Goal: Check status: Check status

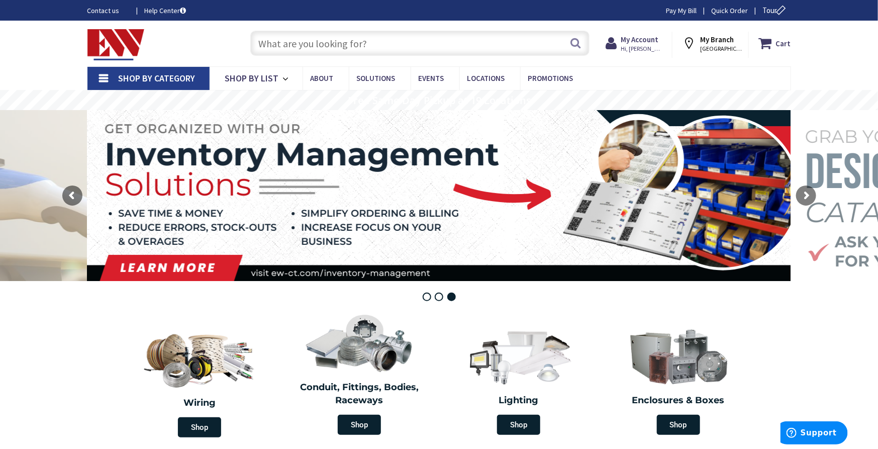
click at [379, 41] on input "text" at bounding box center [419, 43] width 339 height 25
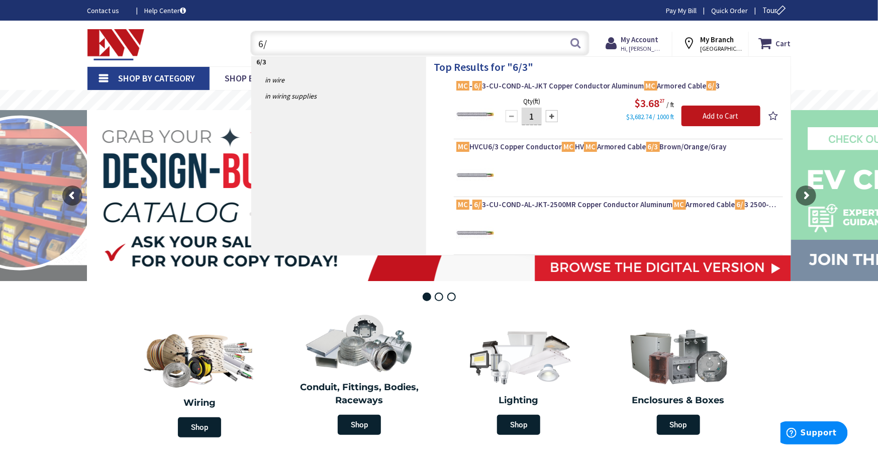
type input "6"
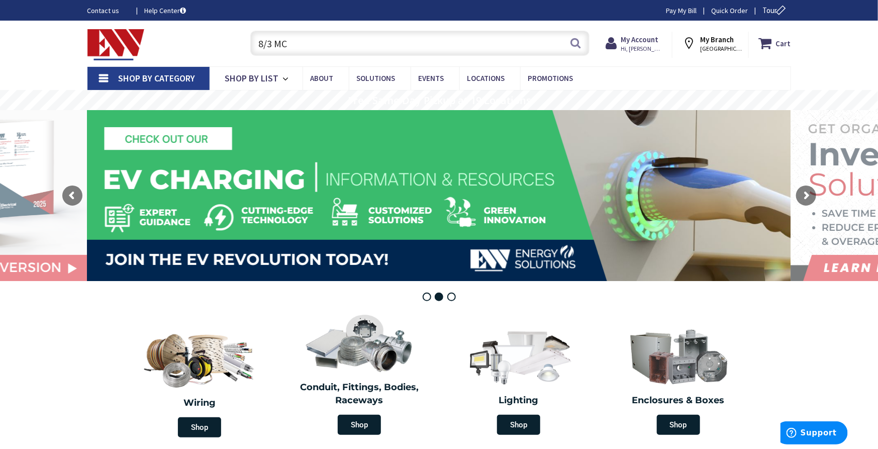
type input "8/3 MC"
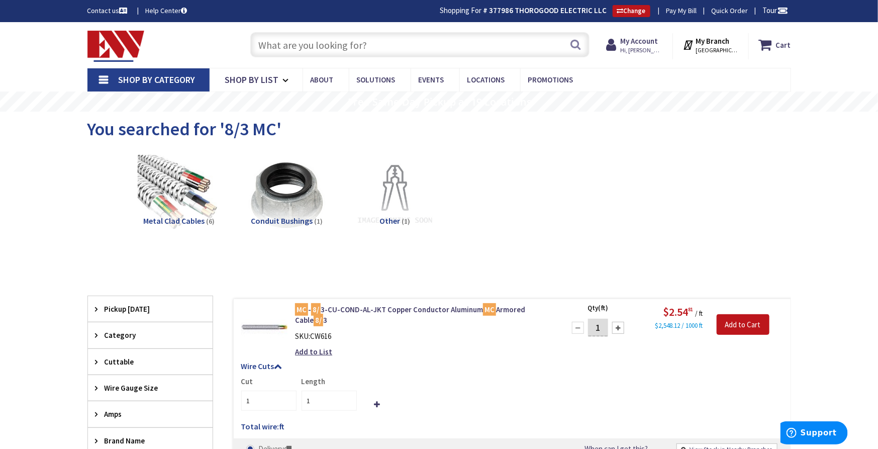
click at [329, 43] on input "text" at bounding box center [419, 44] width 339 height 25
click at [347, 41] on input "text" at bounding box center [419, 44] width 339 height 25
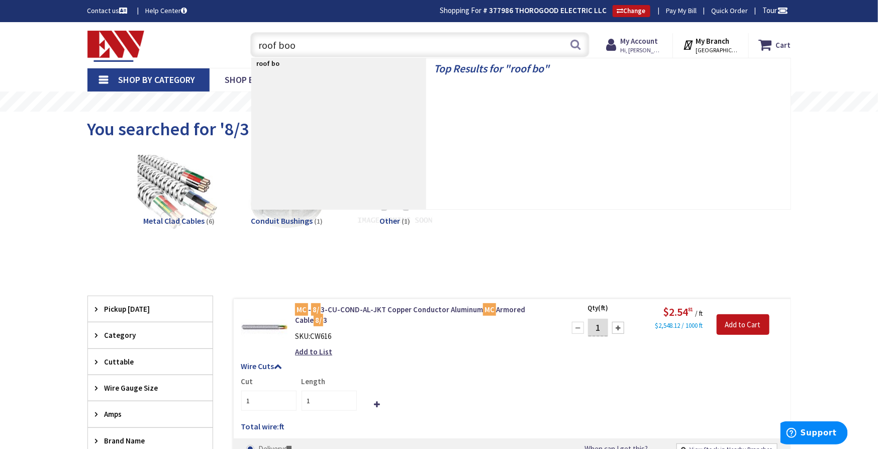
type input "roof boot"
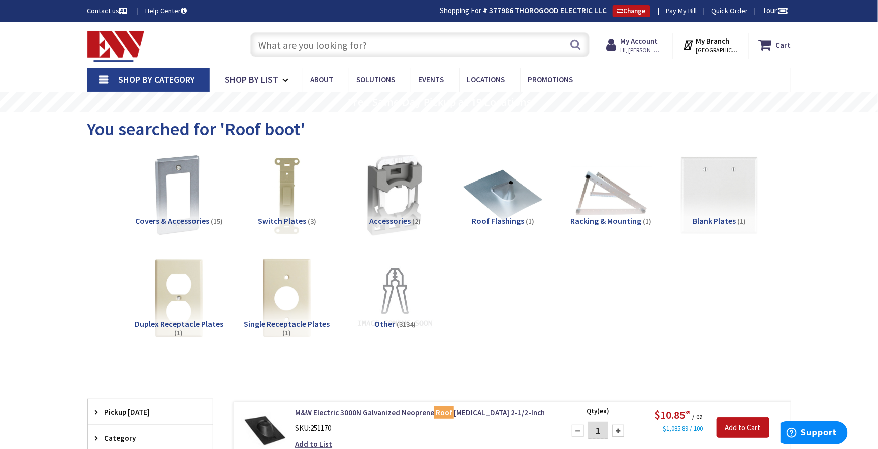
click at [318, 49] on input "text" at bounding box center [419, 44] width 339 height 25
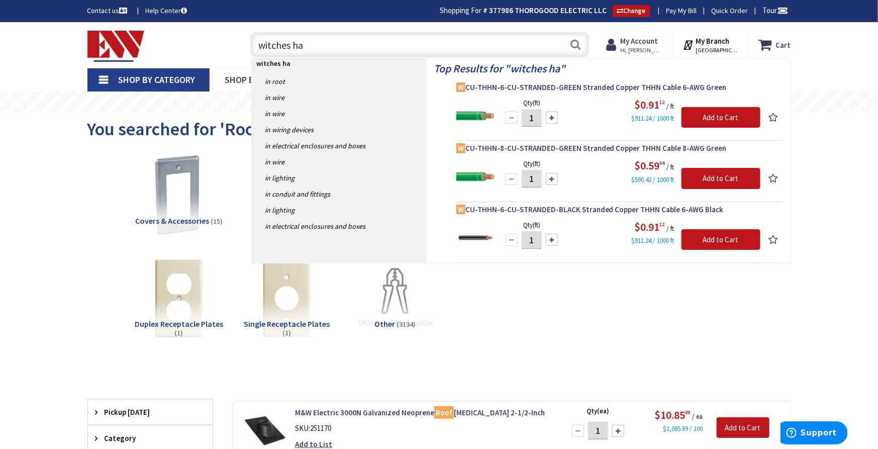
type input "witches hat"
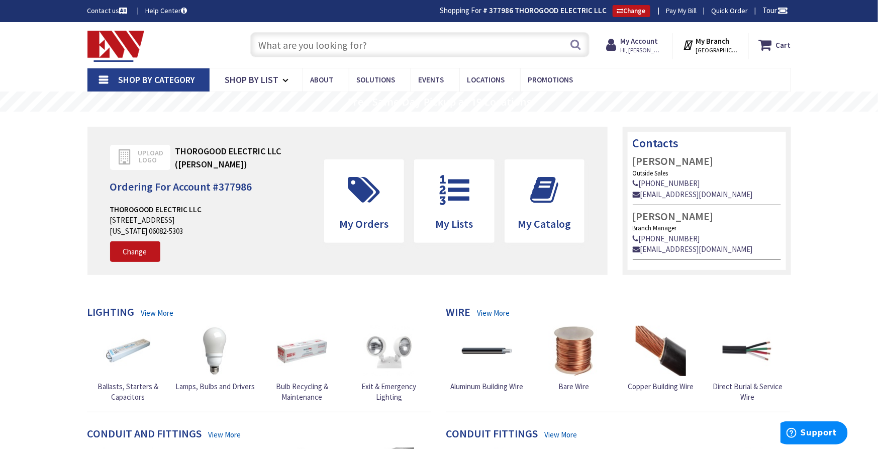
click at [310, 50] on input "text" at bounding box center [419, 44] width 339 height 25
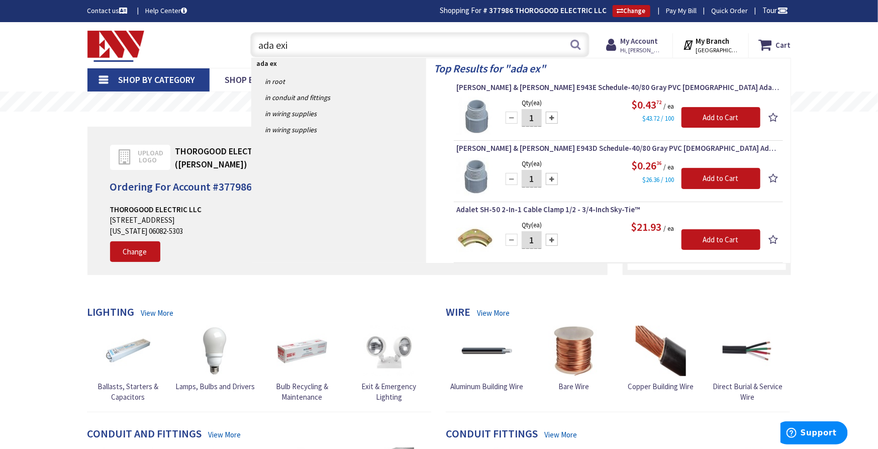
type input "ada exit"
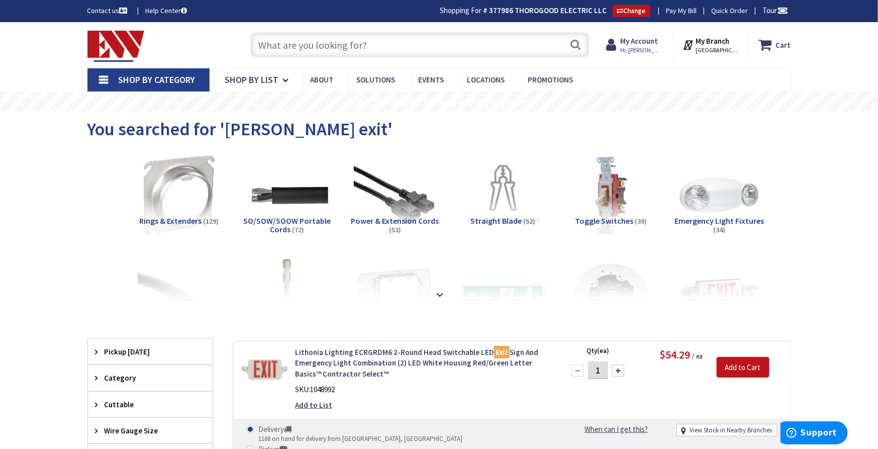
click at [294, 41] on input "text" at bounding box center [419, 44] width 339 height 25
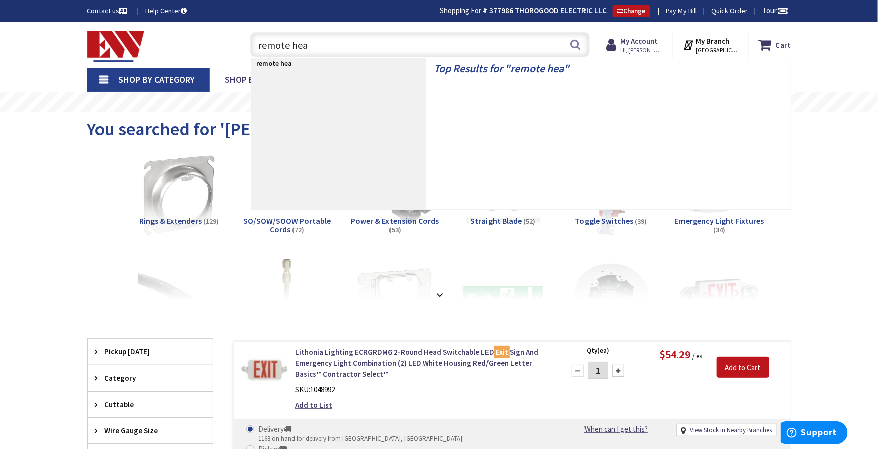
type input "remote head"
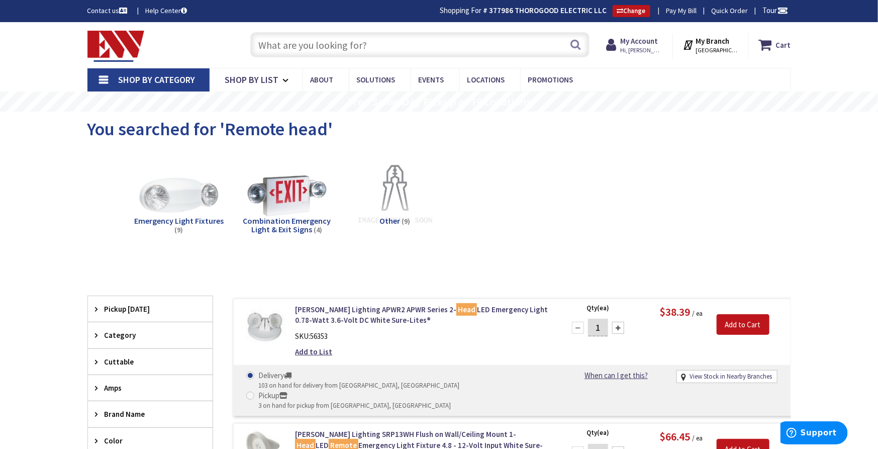
click at [348, 41] on input "text" at bounding box center [419, 44] width 339 height 25
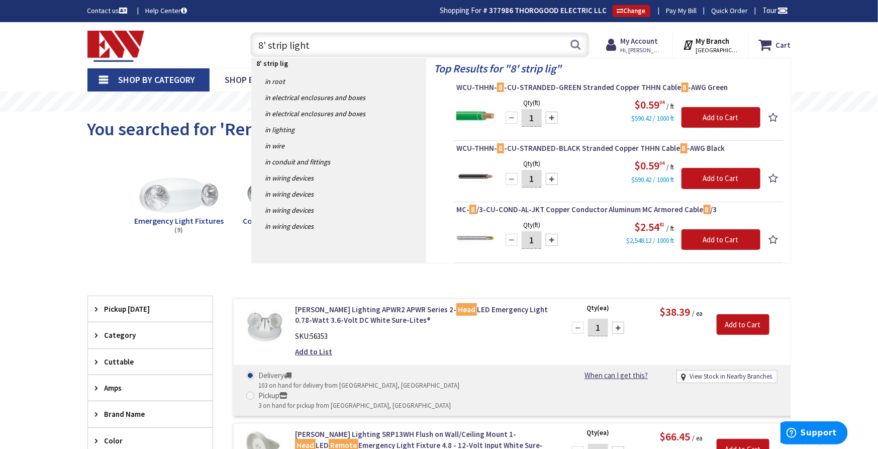
type input "8' strip lighti"
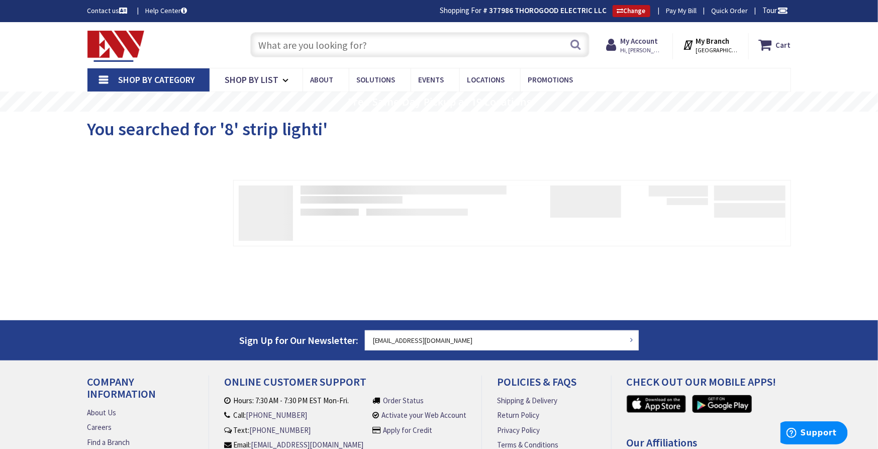
click at [393, 46] on input "text" at bounding box center [419, 44] width 339 height 25
type input "8' strip light"
click at [368, 44] on input "text" at bounding box center [419, 44] width 339 height 25
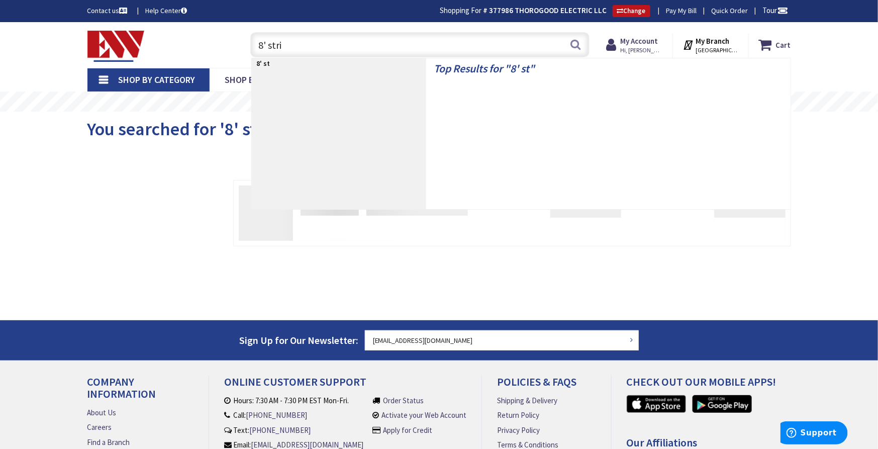
type input "8' strip"
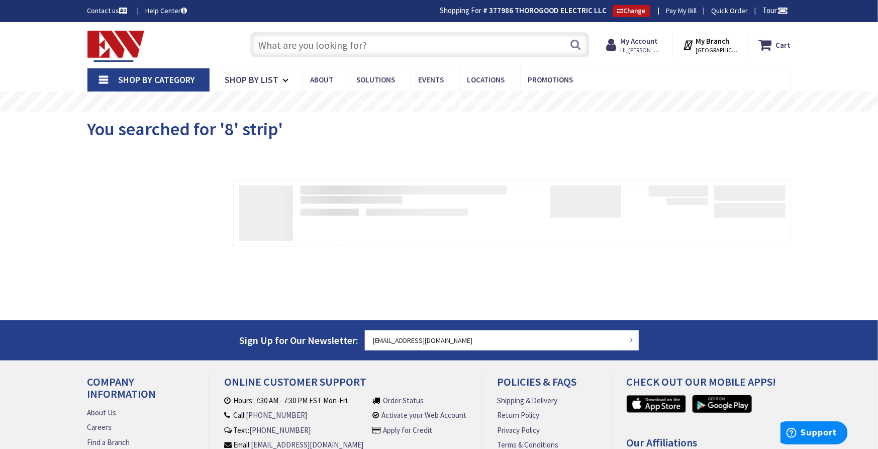
click at [428, 43] on input "text" at bounding box center [419, 44] width 339 height 25
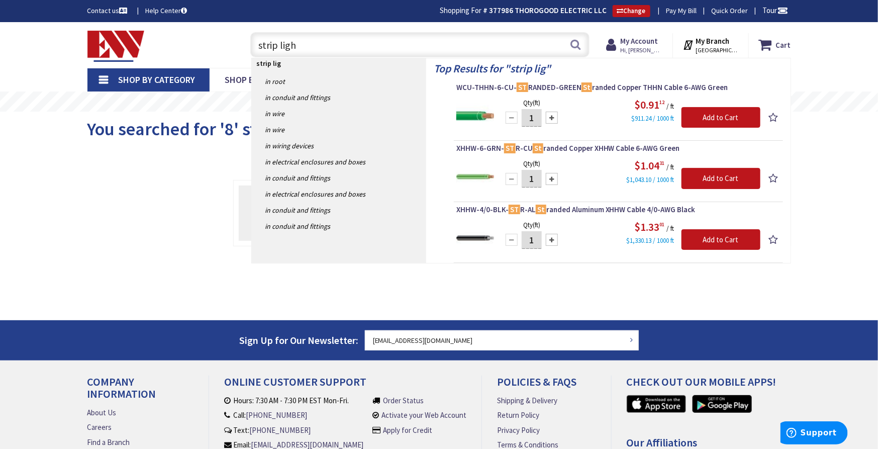
type input "strip light"
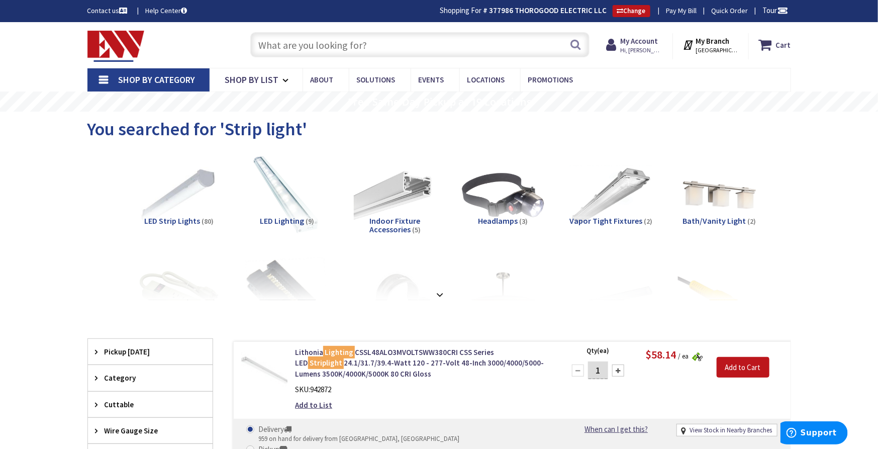
click at [352, 40] on input "text" at bounding box center [419, 44] width 339 height 25
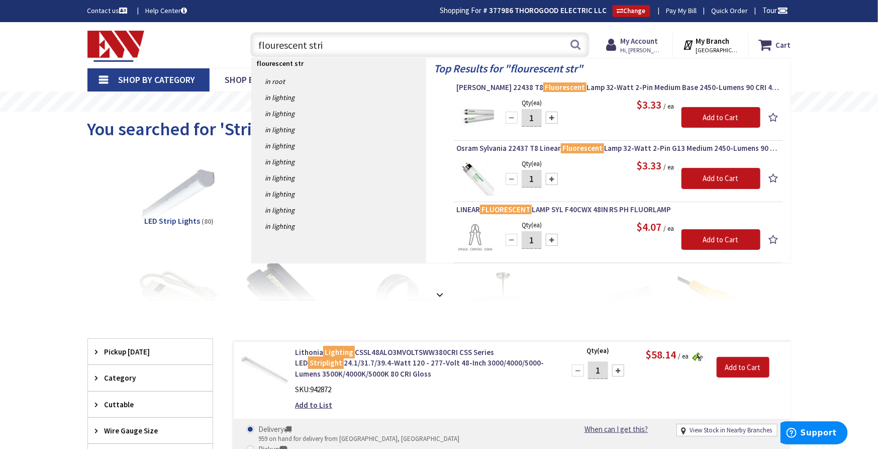
type input "flourescent strip"
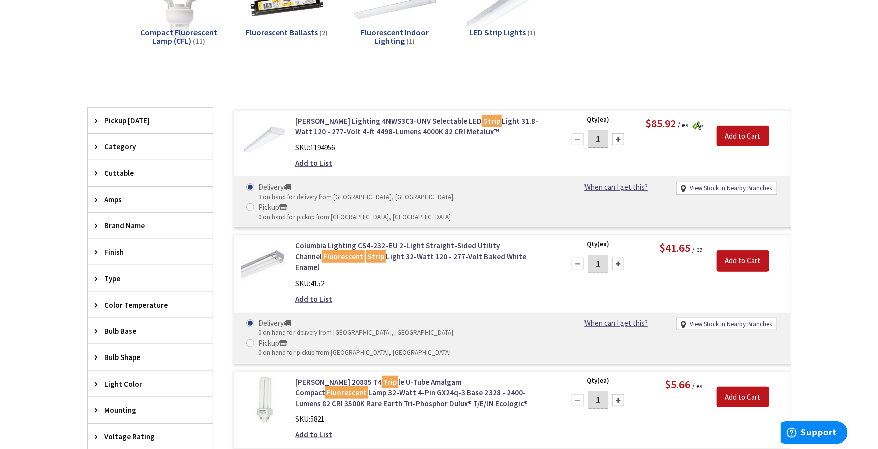
scroll to position [223, 0]
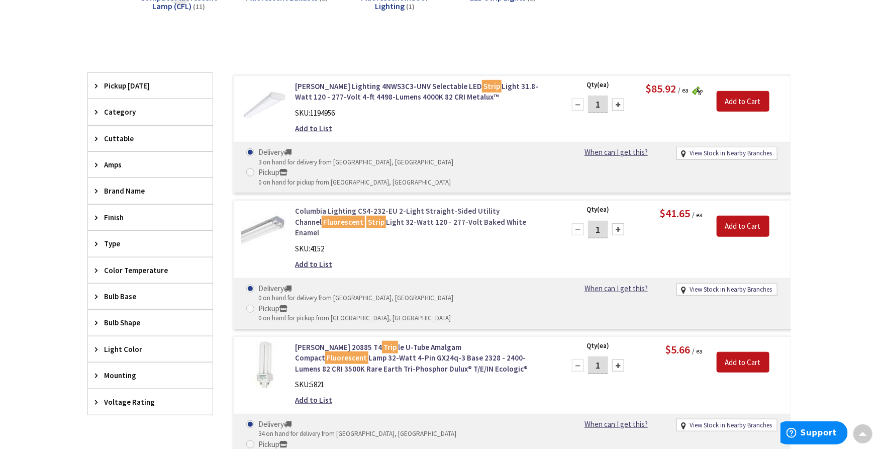
click at [405, 206] on link "Columbia Lighting CS4-232-EU 2-Light Straight-Sided Utility Channel Fluorescent…" at bounding box center [423, 222] width 256 height 32
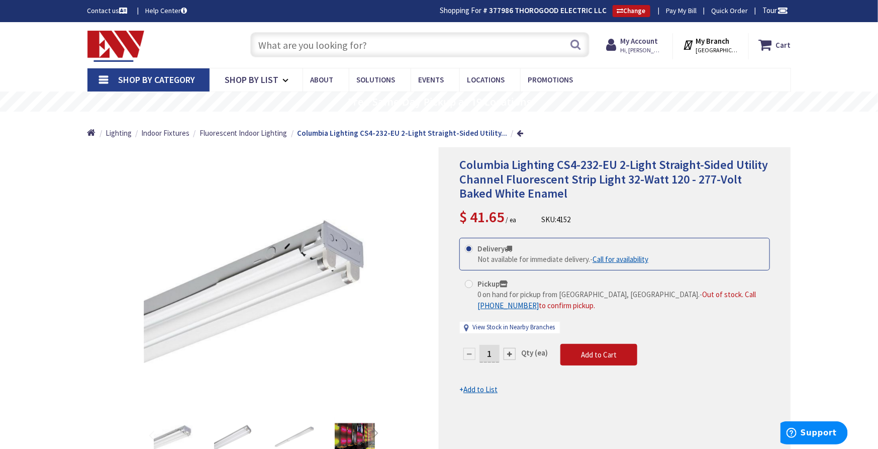
click at [390, 48] on input "text" at bounding box center [419, 44] width 339 height 25
click at [371, 47] on input "text" at bounding box center [419, 44] width 339 height 25
click at [417, 46] on input "text" at bounding box center [419, 44] width 339 height 25
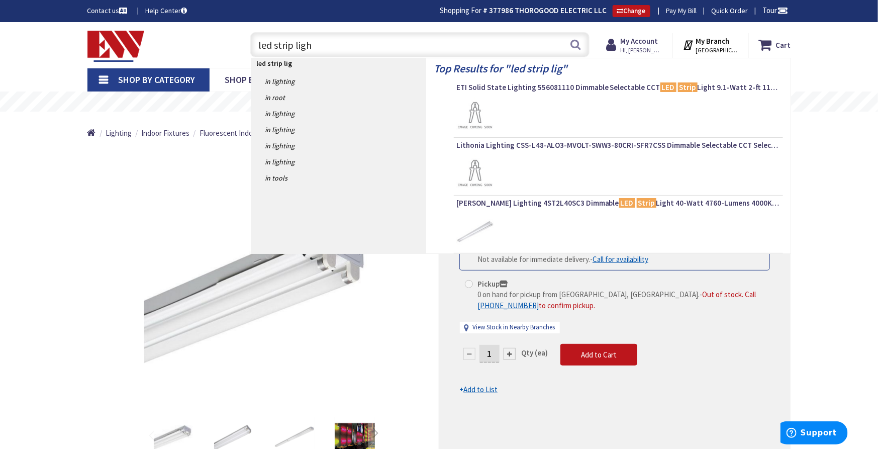
type input "led strip light"
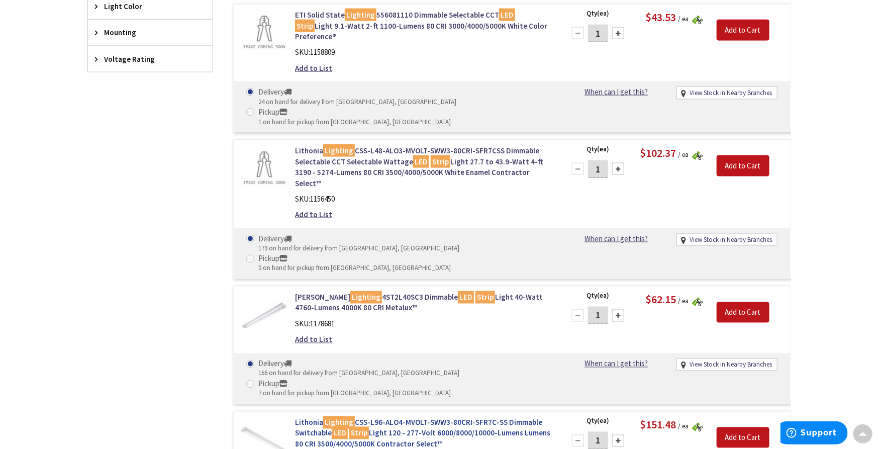
scroll to position [672, 0]
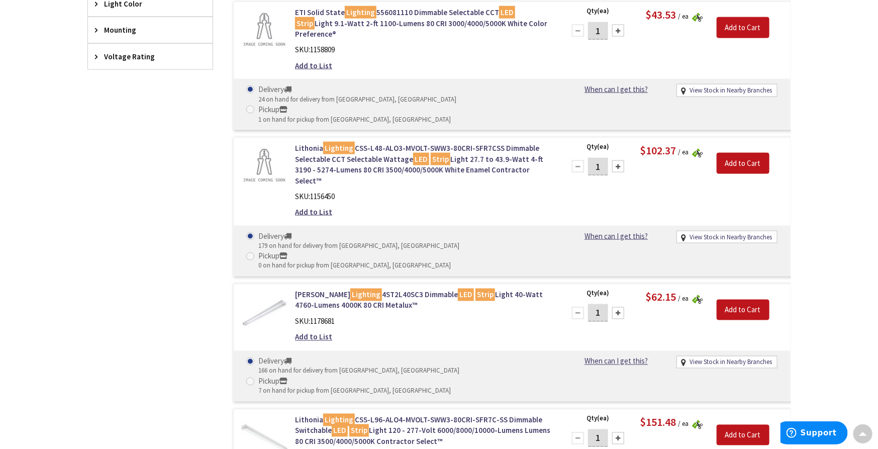
click at [309, 316] on div "SKU: 1178681" at bounding box center [423, 321] width 256 height 11
drag, startPoint x: 313, startPoint y: 219, endPoint x: 358, endPoint y: 223, distance: 44.9
click at [358, 316] on div "SKU: 1178681" at bounding box center [423, 321] width 256 height 11
click at [359, 332] on div "Add to List" at bounding box center [423, 337] width 256 height 11
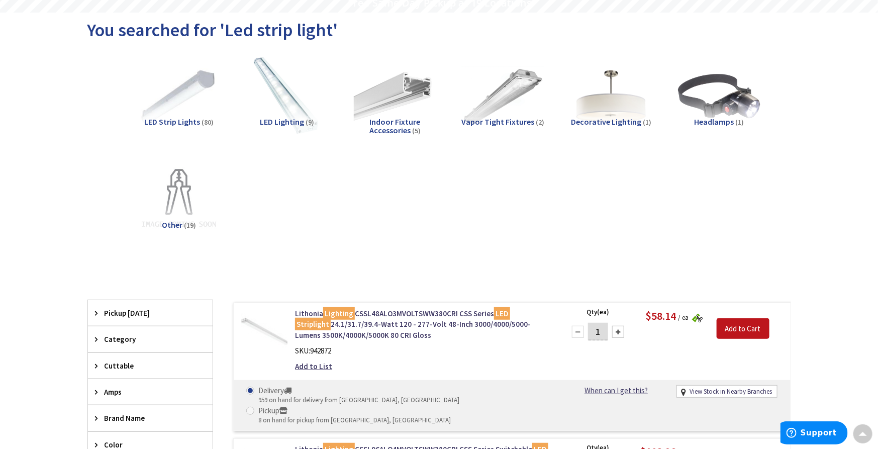
scroll to position [0, 0]
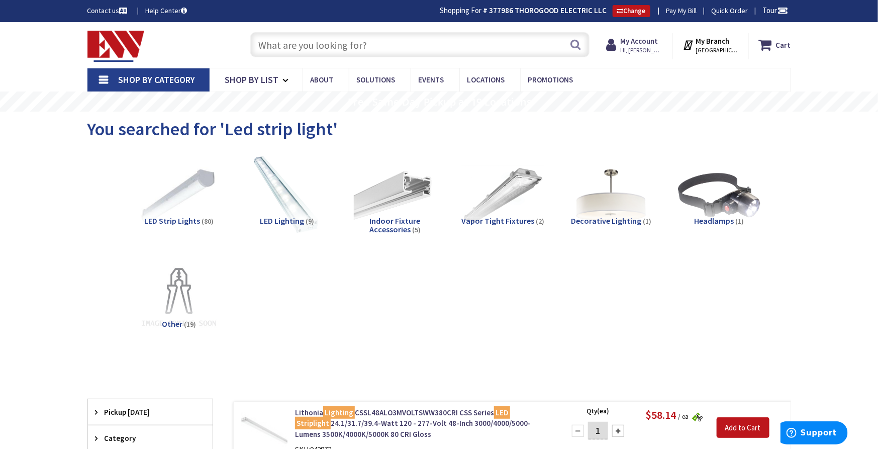
click at [354, 41] on input "text" at bounding box center [419, 44] width 339 height 25
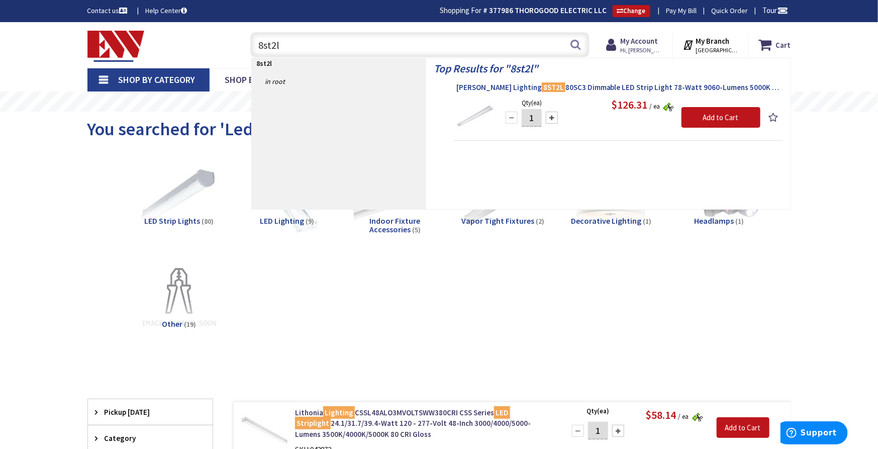
type input "8st2l"
click at [567, 83] on span "Cooper Lighting 8ST2L 80SC3 Dimmable LED Strip Light 78-Watt 9060-Lumens 5000K …" at bounding box center [618, 87] width 324 height 10
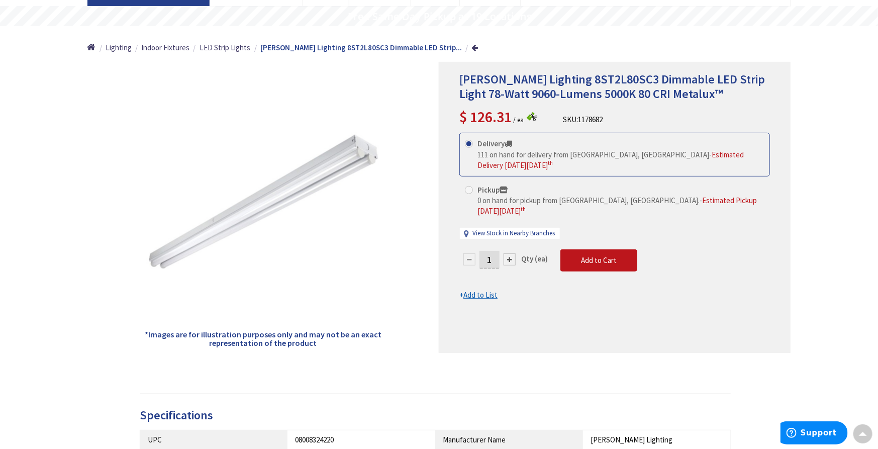
scroll to position [112, 0]
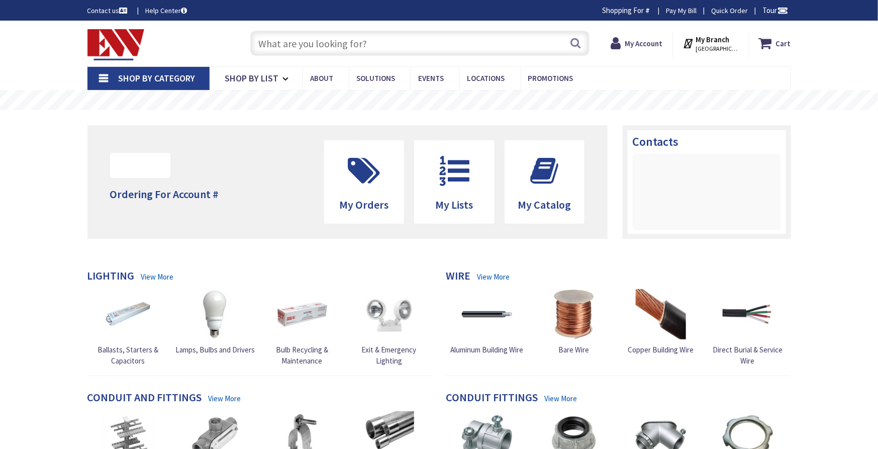
click at [324, 42] on input "text" at bounding box center [419, 43] width 339 height 25
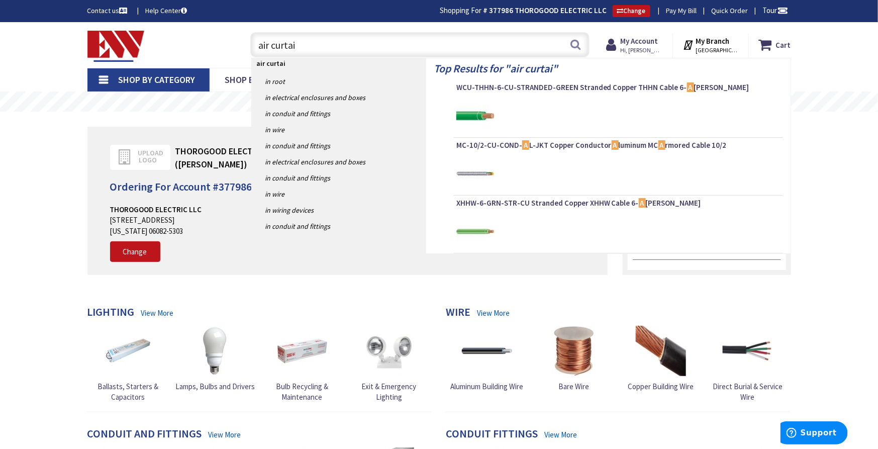
type input "air curtain"
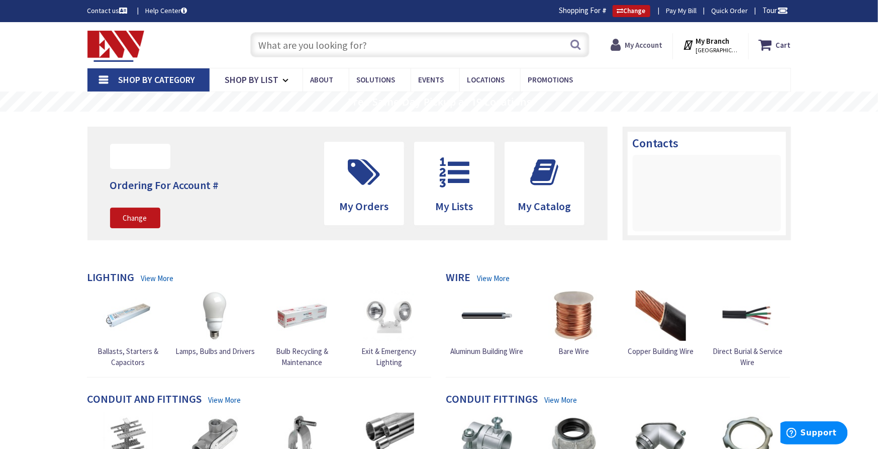
click at [650, 43] on strong "My Account" at bounding box center [644, 45] width 38 height 10
click at [644, 41] on strong "My Account" at bounding box center [644, 45] width 38 height 10
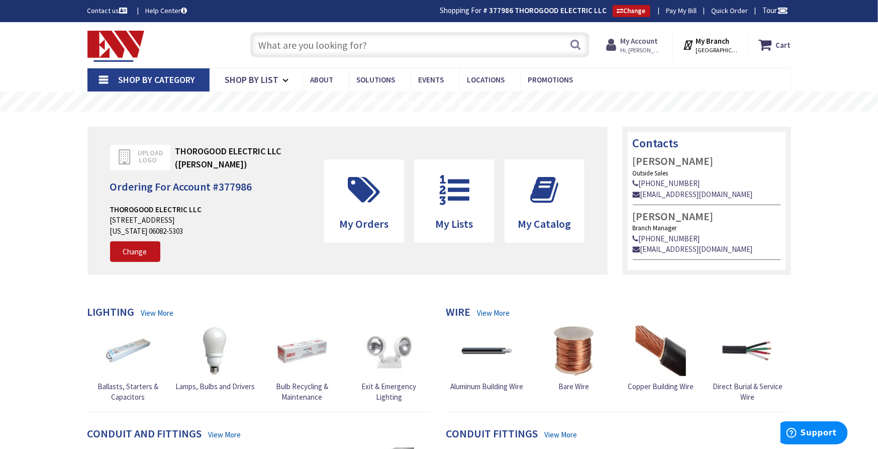
click at [652, 46] on span "Hi, [PERSON_NAME]" at bounding box center [641, 50] width 43 height 8
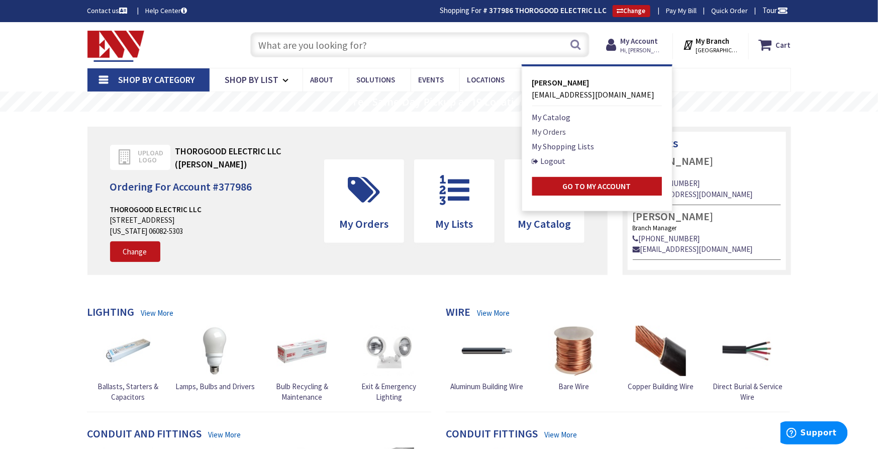
click at [564, 130] on link "My Orders" at bounding box center [549, 132] width 34 height 12
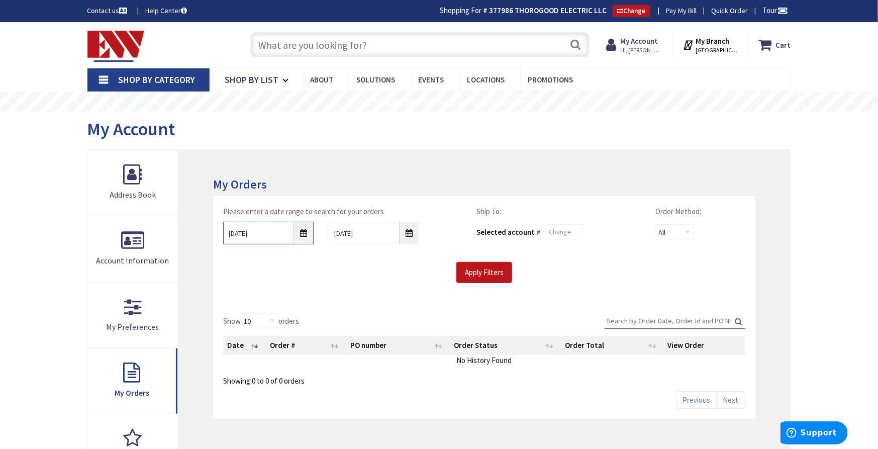
click at [302, 233] on input "[DATE]" at bounding box center [268, 233] width 90 height 23
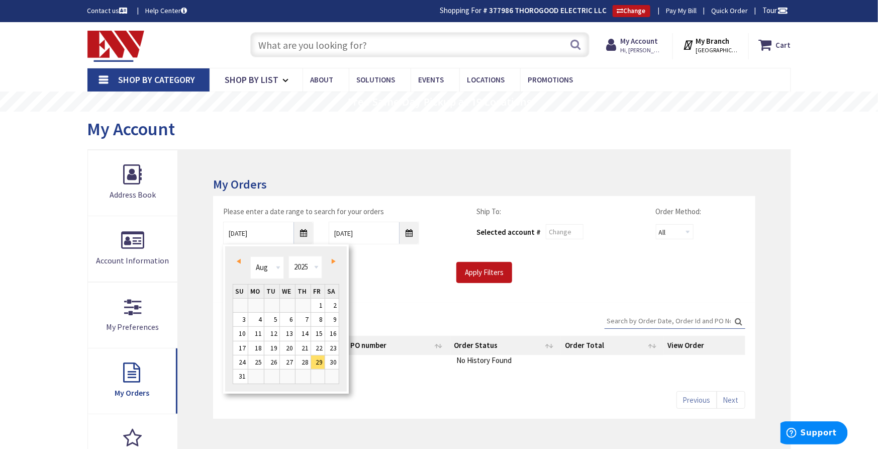
click at [241, 261] on link "Prev" at bounding box center [241, 262] width 14 height 14
click at [239, 261] on span "Prev" at bounding box center [239, 261] width 4 height 5
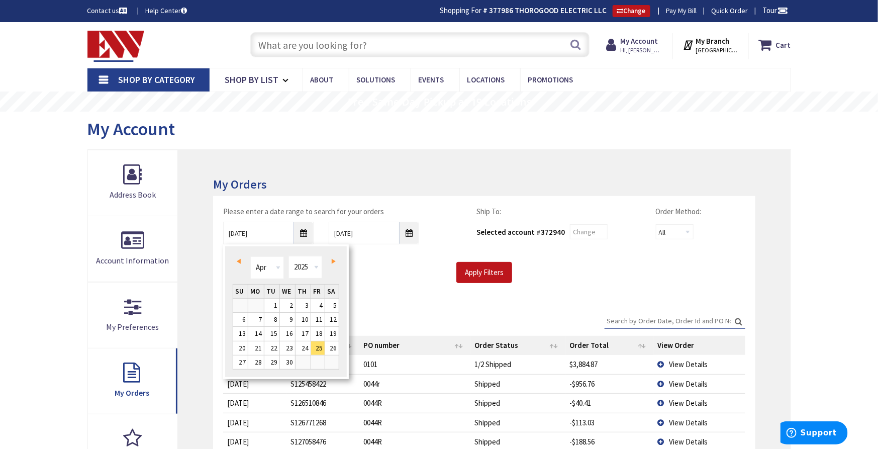
click at [239, 261] on span "Prev" at bounding box center [239, 261] width 4 height 5
click at [333, 303] on link "1" at bounding box center [332, 306] width 14 height 14
type input "[DATE]"
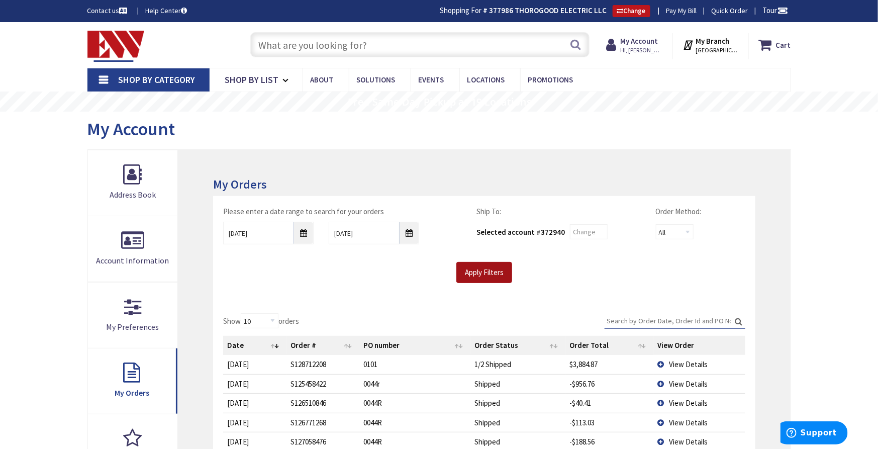
click at [500, 272] on input "Apply Filters" at bounding box center [484, 272] width 56 height 21
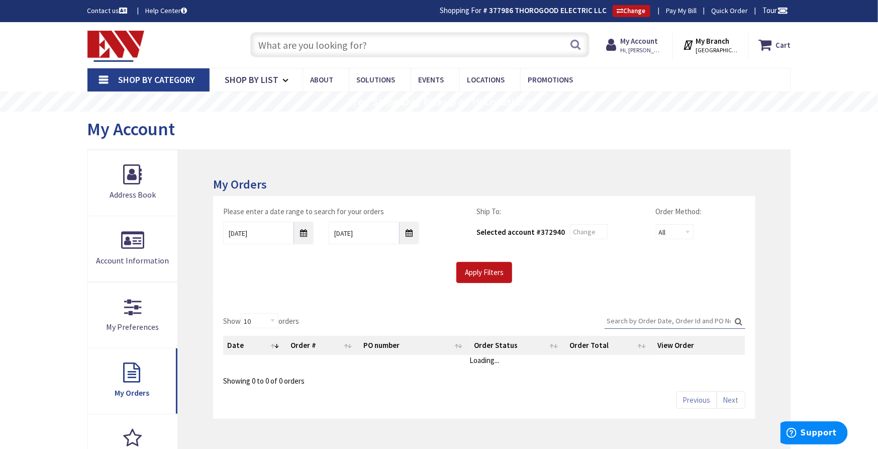
click at [636, 321] on input "Search:" at bounding box center [675, 320] width 141 height 15
type input "S128278311.001"
click at [503, 276] on input "Apply Filters" at bounding box center [484, 272] width 56 height 21
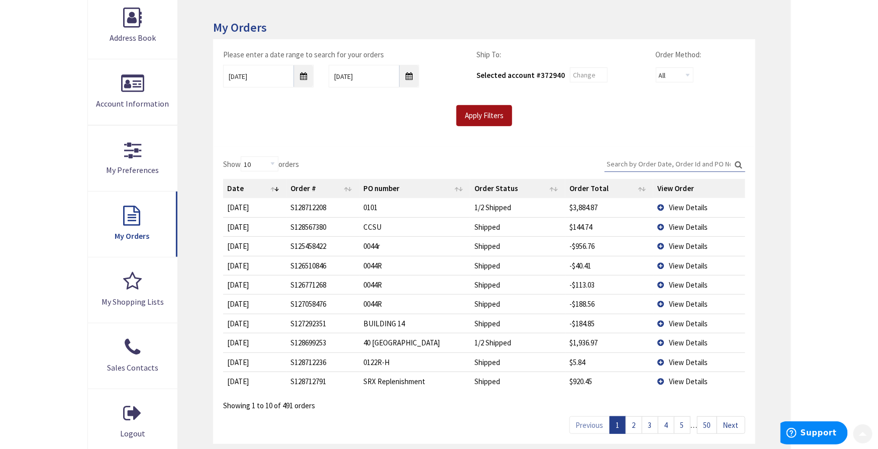
scroll to position [167, 0]
